Goal: Go to known website: Access a specific website the user already knows

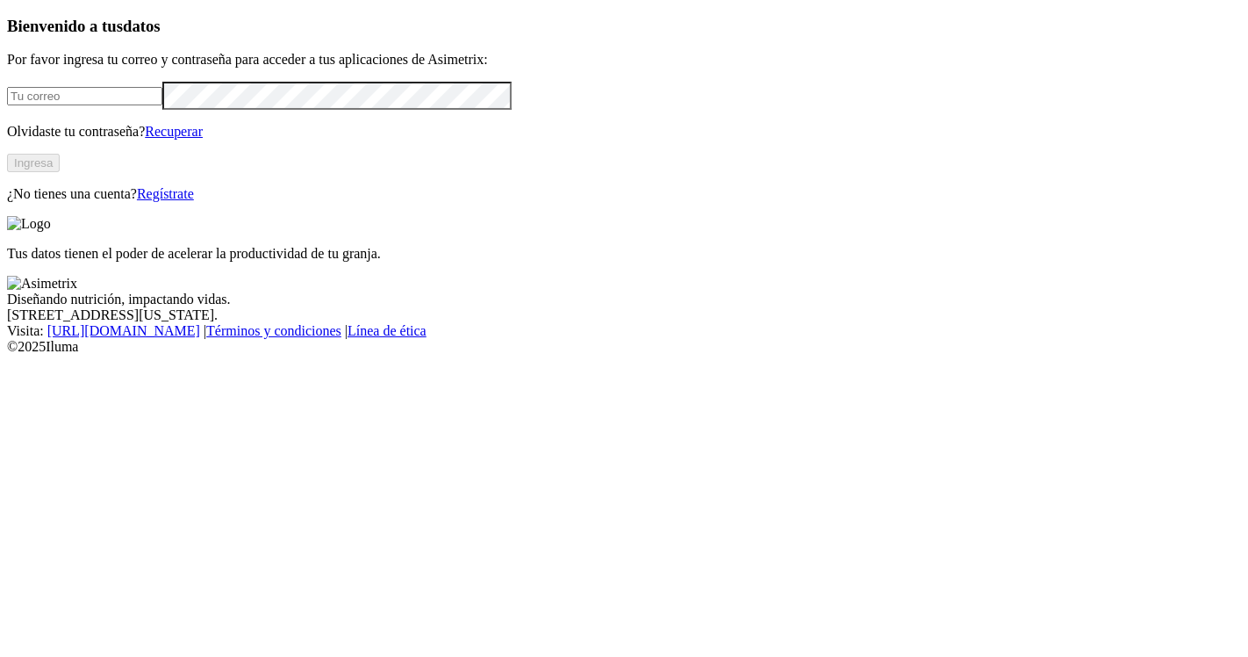
type input "[EMAIL_ADDRESS][PERSON_NAME][DOMAIN_NAME]"
click at [60, 172] on button "Ingresa" at bounding box center [33, 163] width 53 height 18
